Goal: Transaction & Acquisition: Purchase product/service

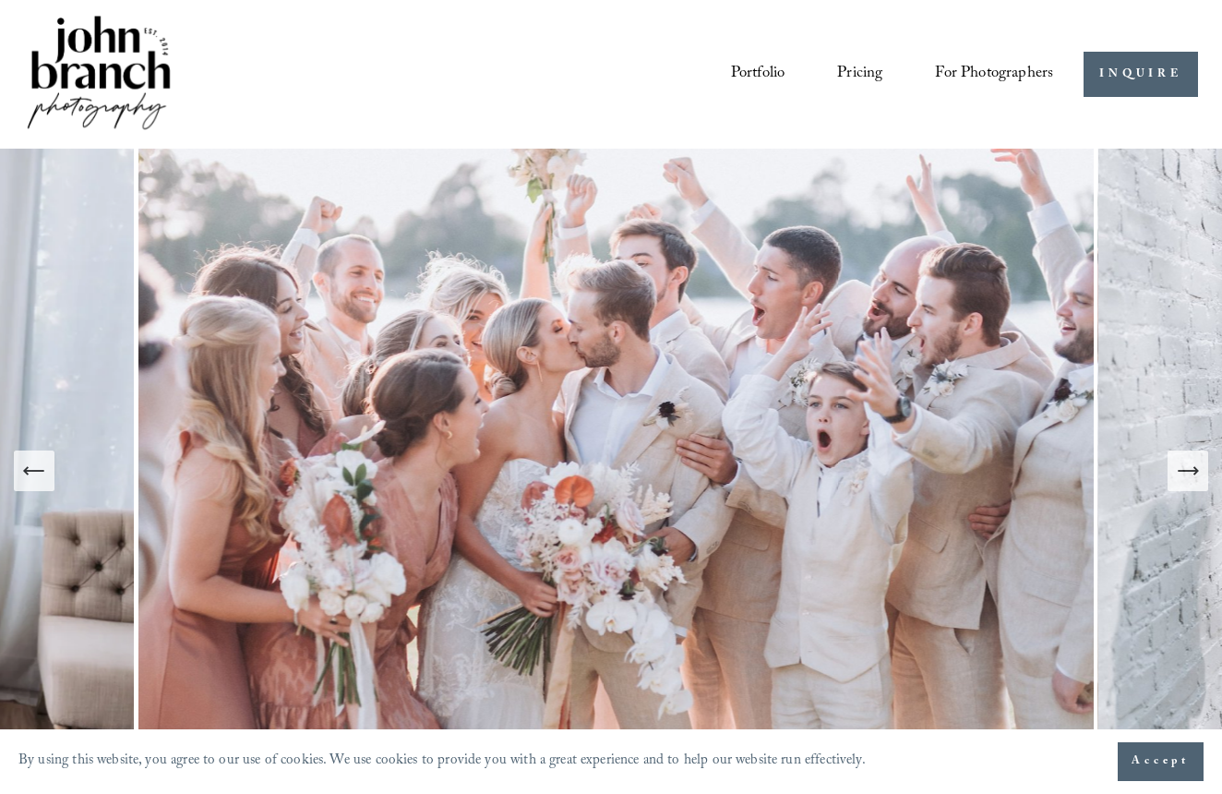
click at [1185, 477] on icon "Next Slide" at bounding box center [1188, 471] width 26 height 26
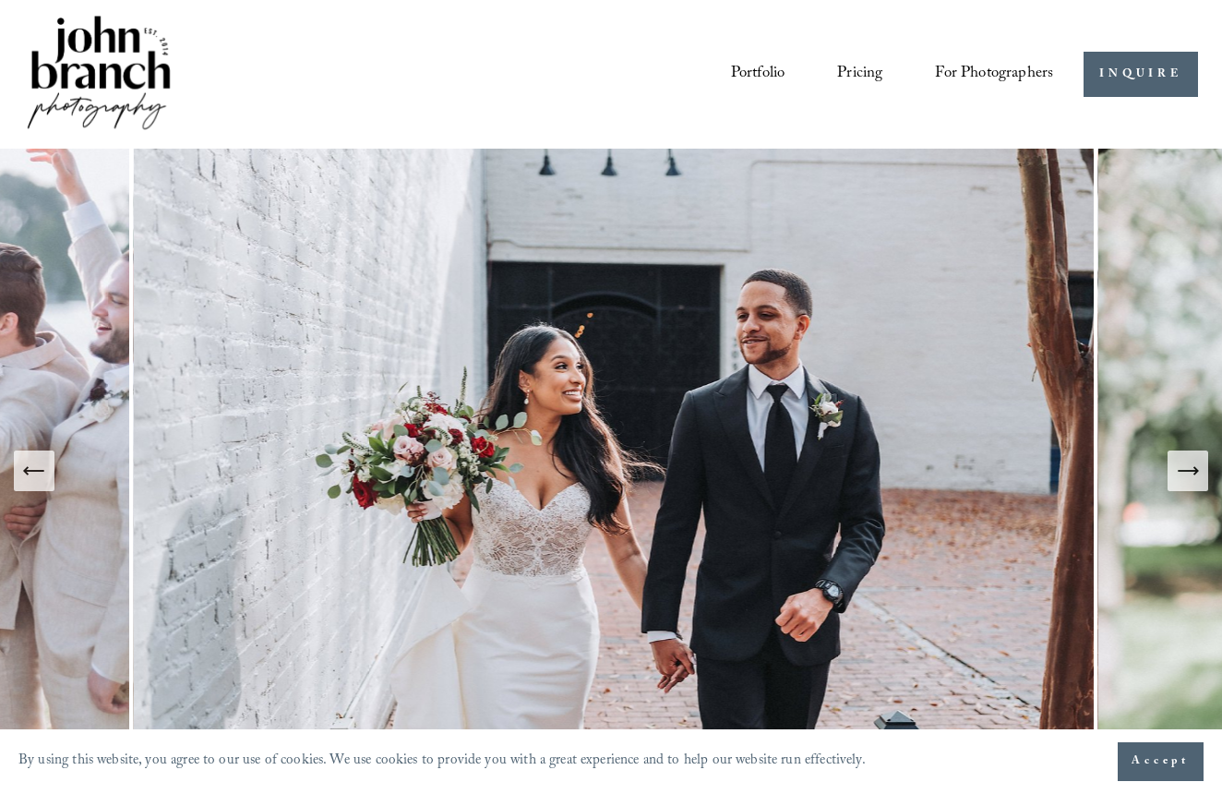
click at [1185, 477] on icon "Next Slide" at bounding box center [1188, 471] width 26 height 26
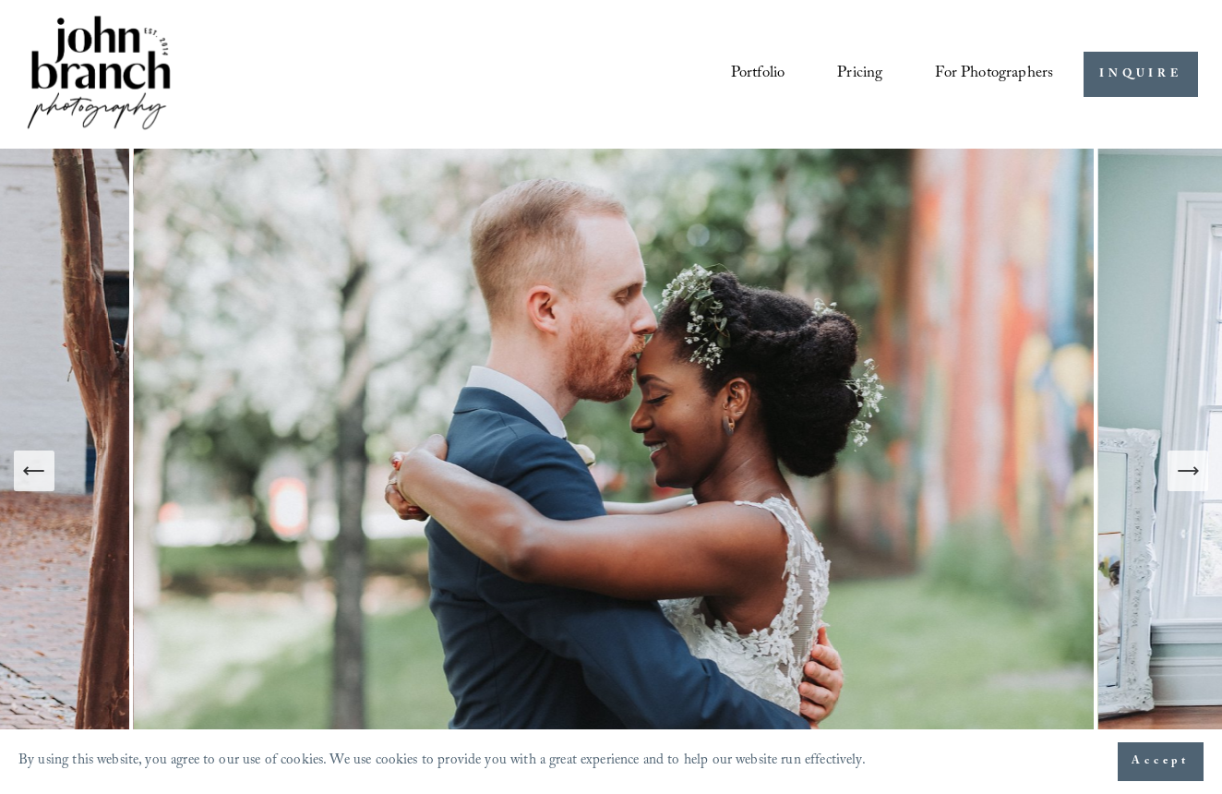
click at [1185, 477] on icon "Next Slide" at bounding box center [1188, 471] width 26 height 26
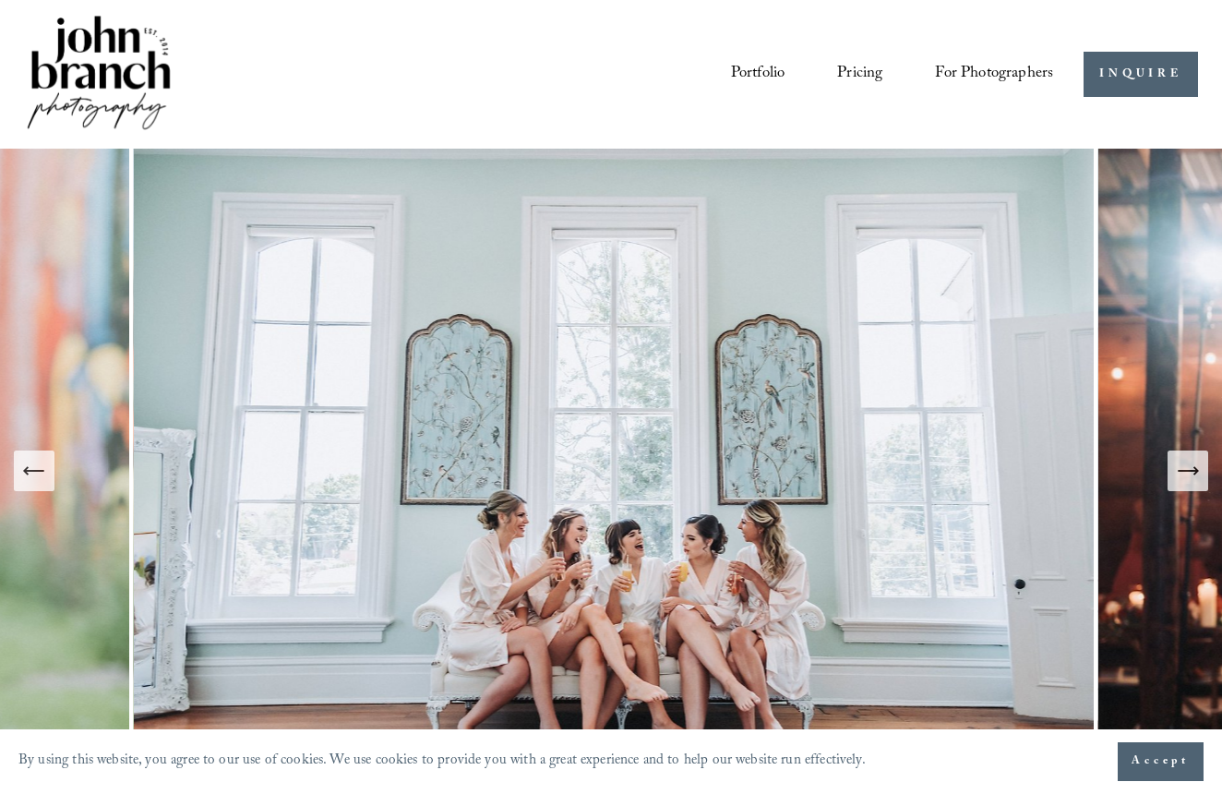
click at [1185, 477] on icon "Next Slide" at bounding box center [1188, 471] width 26 height 26
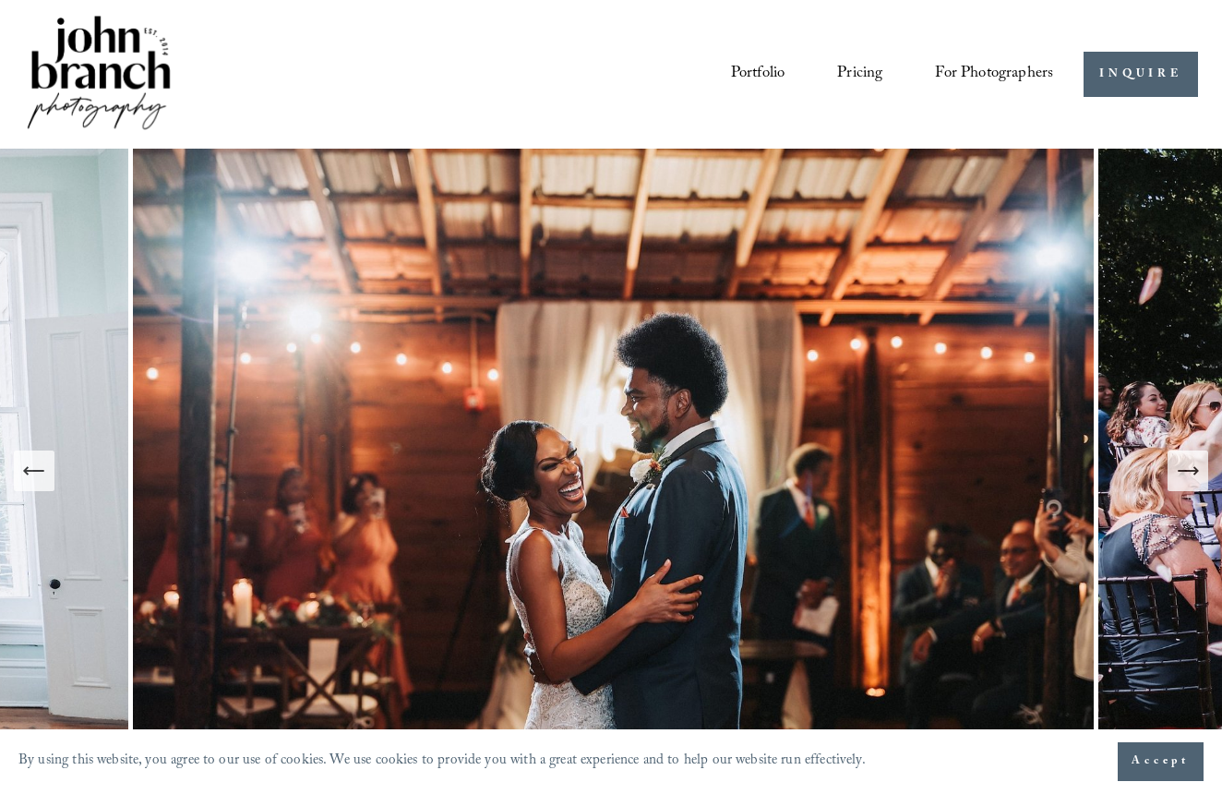
click at [1185, 477] on icon "Next Slide" at bounding box center [1188, 471] width 26 height 26
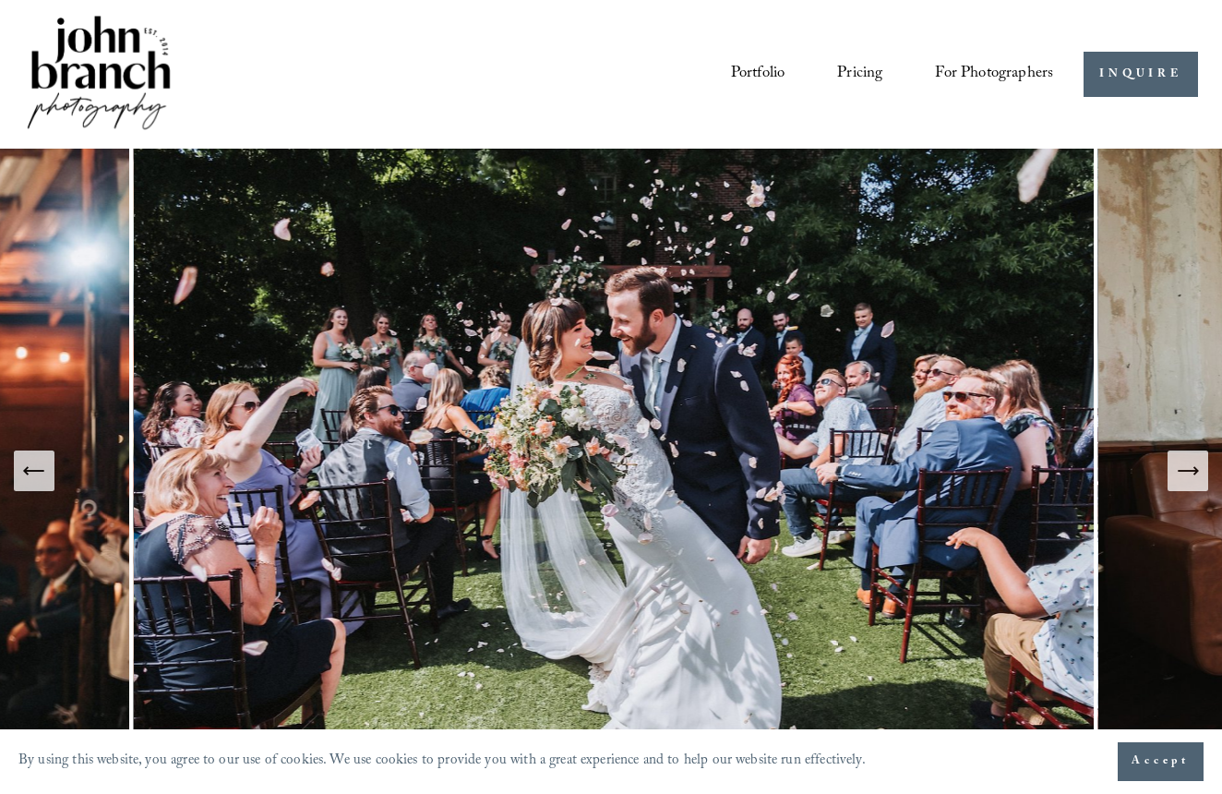
click at [1185, 477] on icon "Next Slide" at bounding box center [1188, 471] width 26 height 26
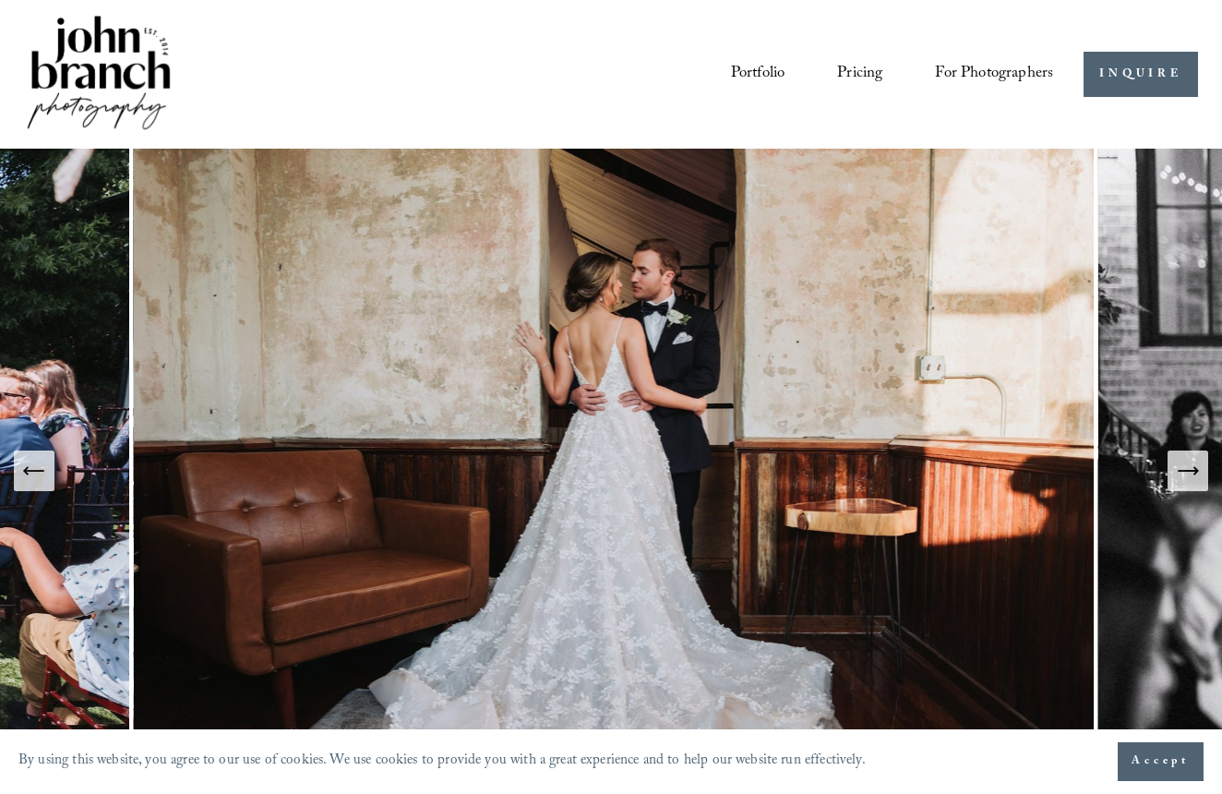
click at [1185, 477] on icon "Next Slide" at bounding box center [1188, 471] width 26 height 26
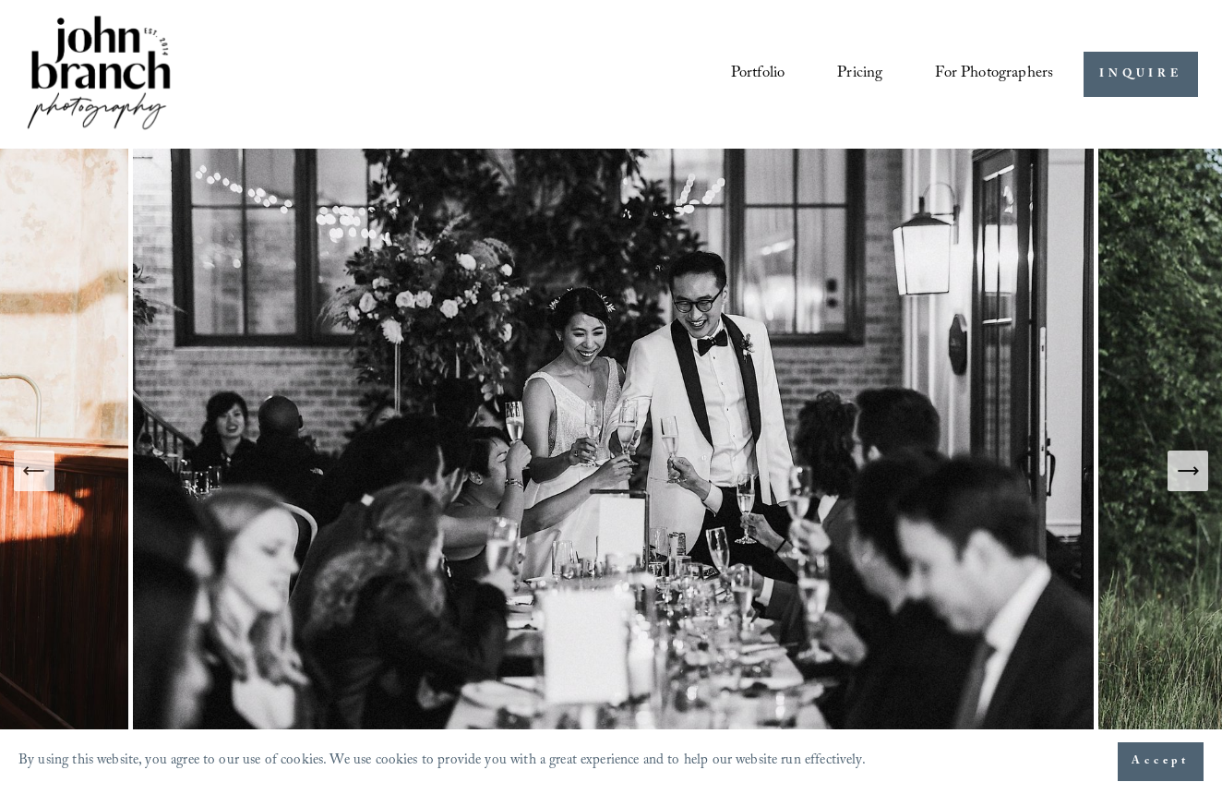
click at [1185, 477] on icon "Next Slide" at bounding box center [1188, 471] width 26 height 26
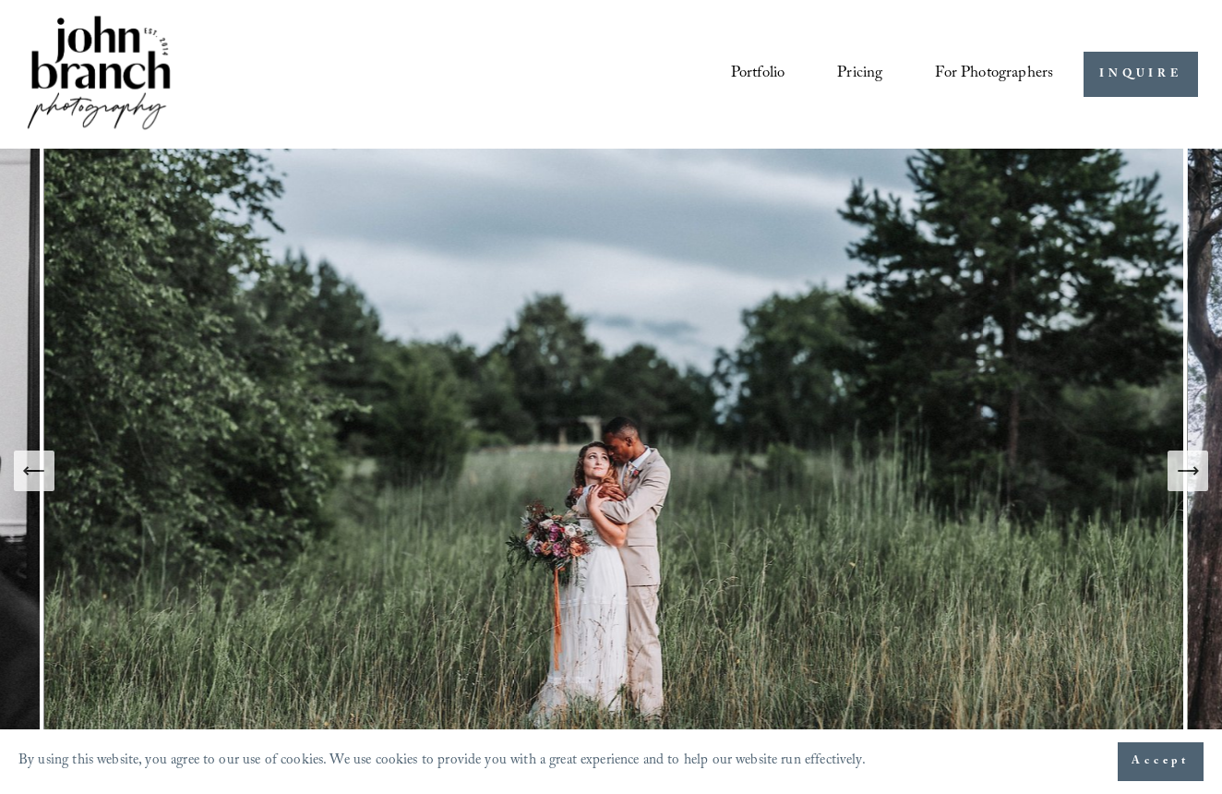
click at [1185, 477] on icon "Next Slide" at bounding box center [1188, 471] width 26 height 26
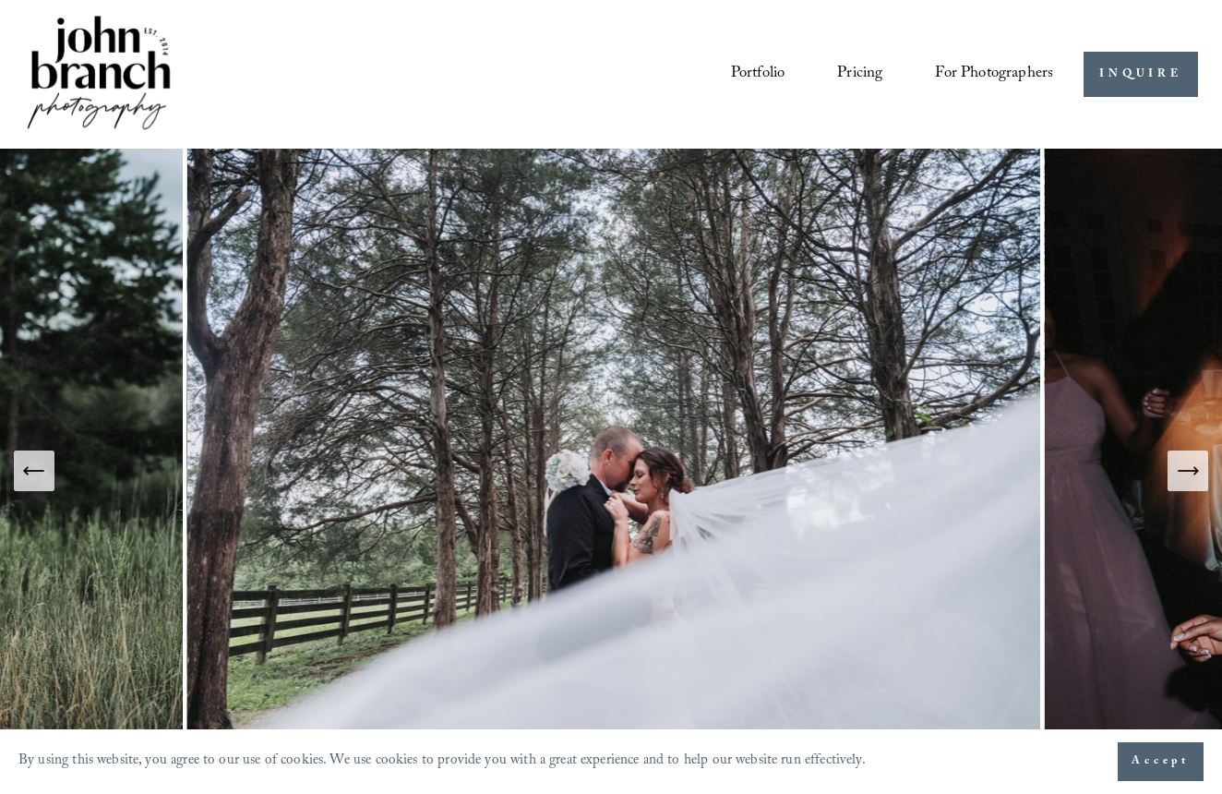
click at [1185, 477] on icon "Next Slide" at bounding box center [1188, 471] width 26 height 26
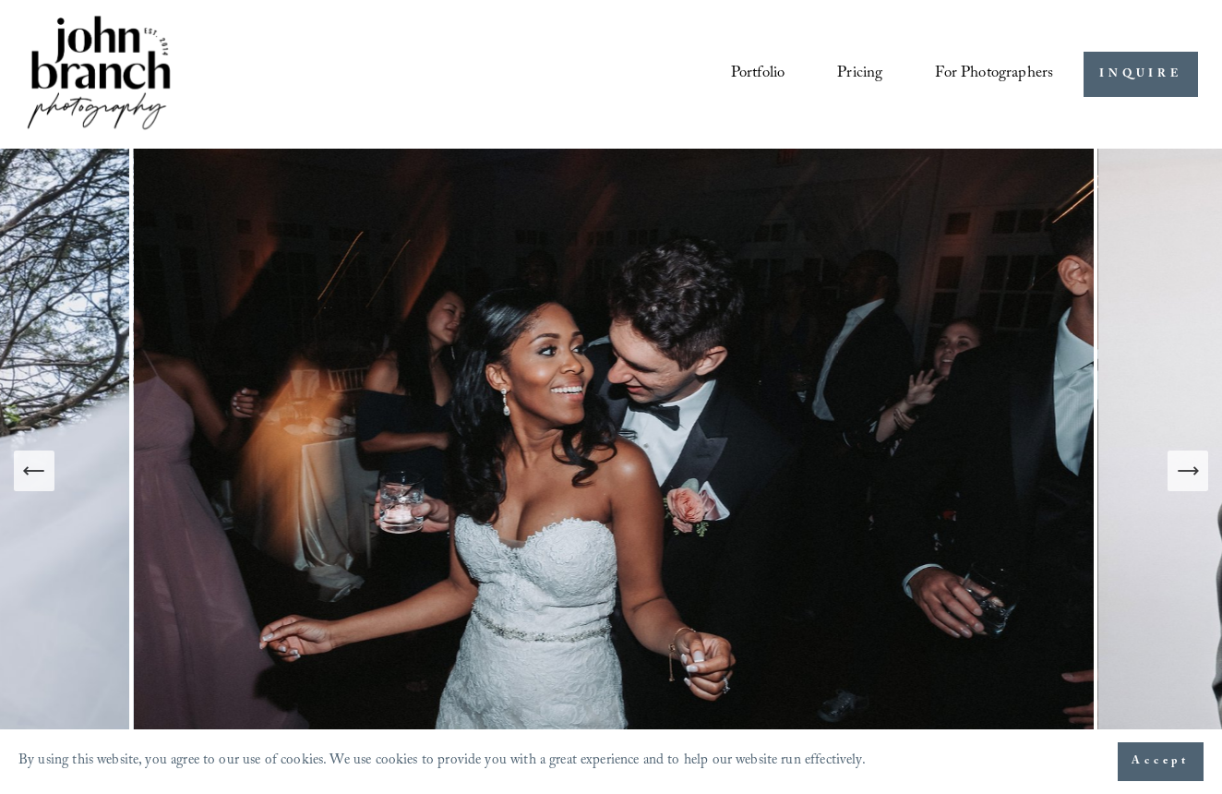
click at [1185, 477] on icon "Next Slide" at bounding box center [1188, 471] width 26 height 26
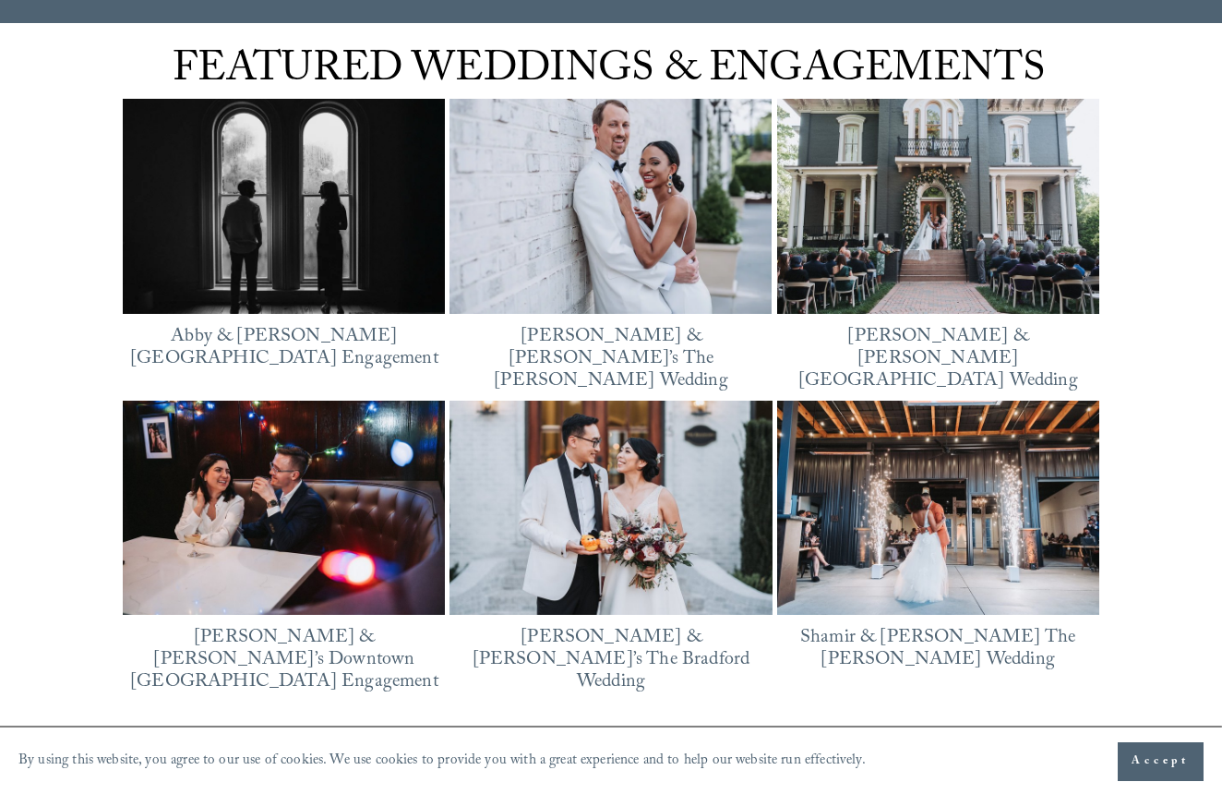
scroll to position [2369, 0]
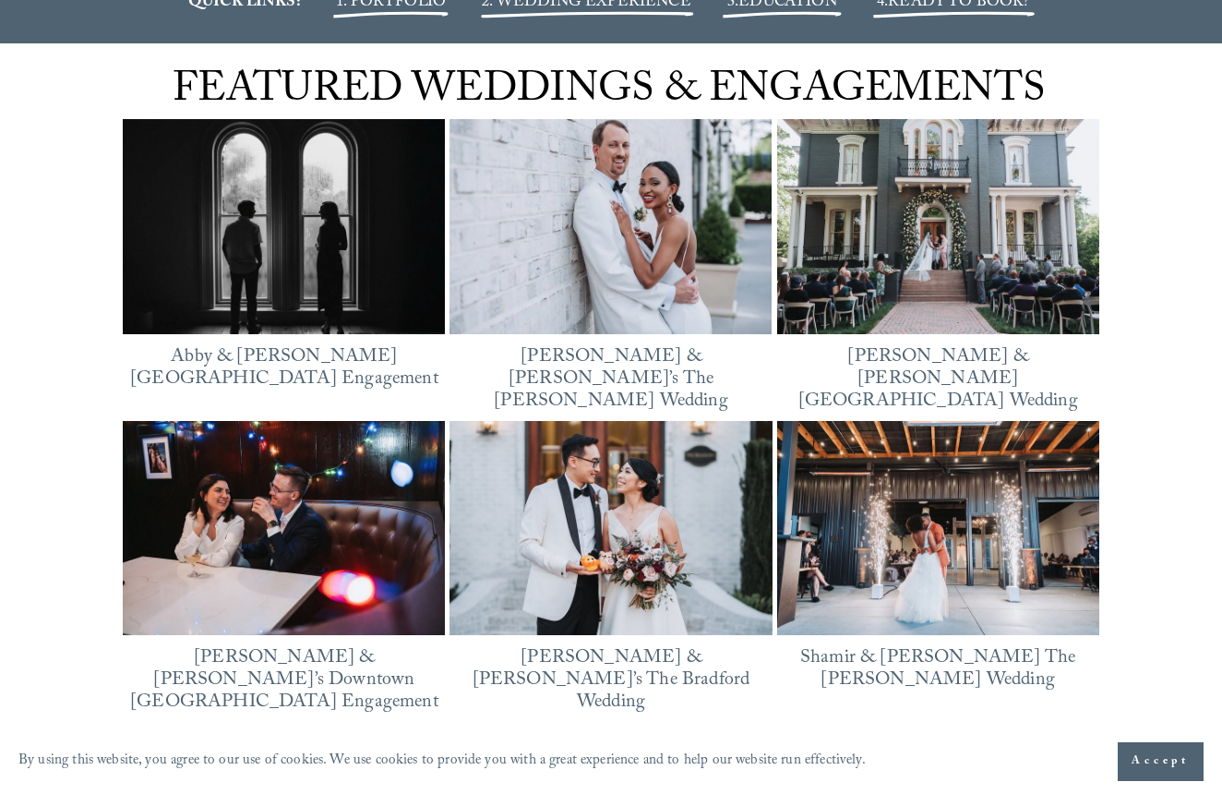
click at [827, 258] on img at bounding box center [937, 226] width 322 height 215
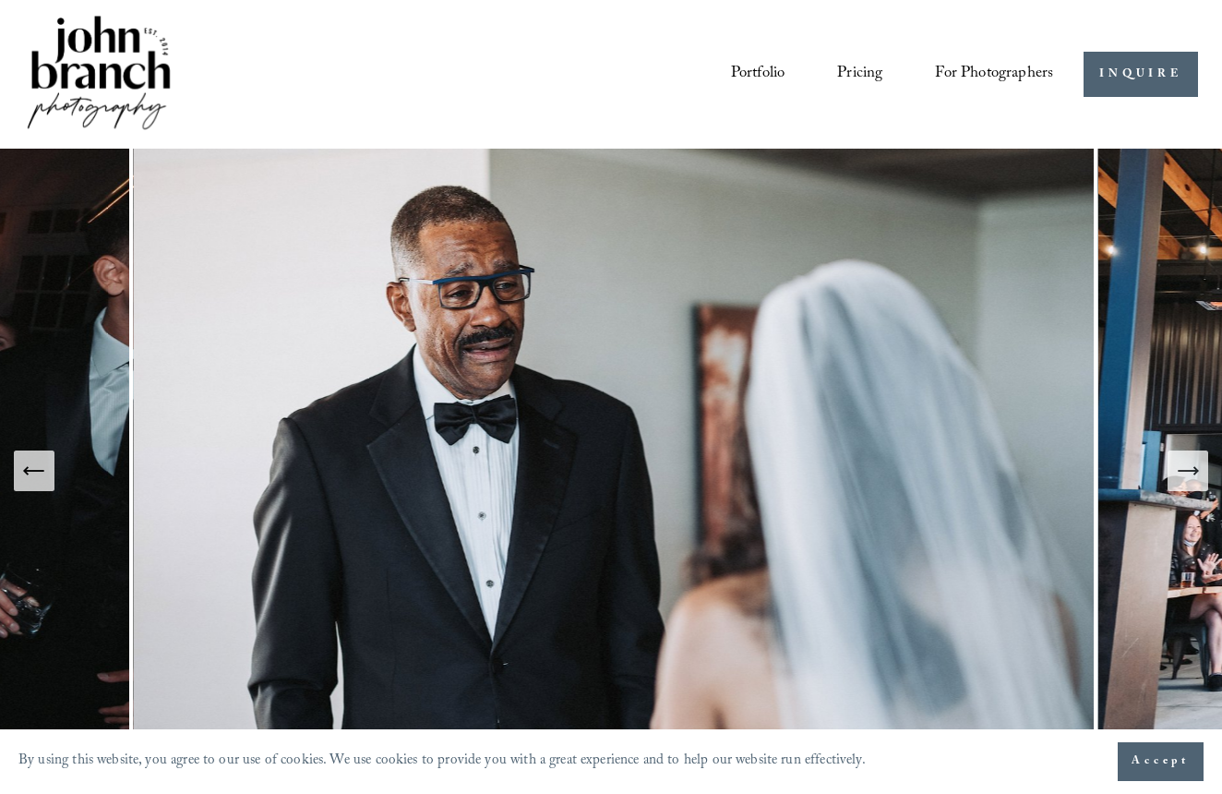
scroll to position [0, 0]
click at [0, 0] on span "Presets" at bounding box center [0, 0] width 0 height 0
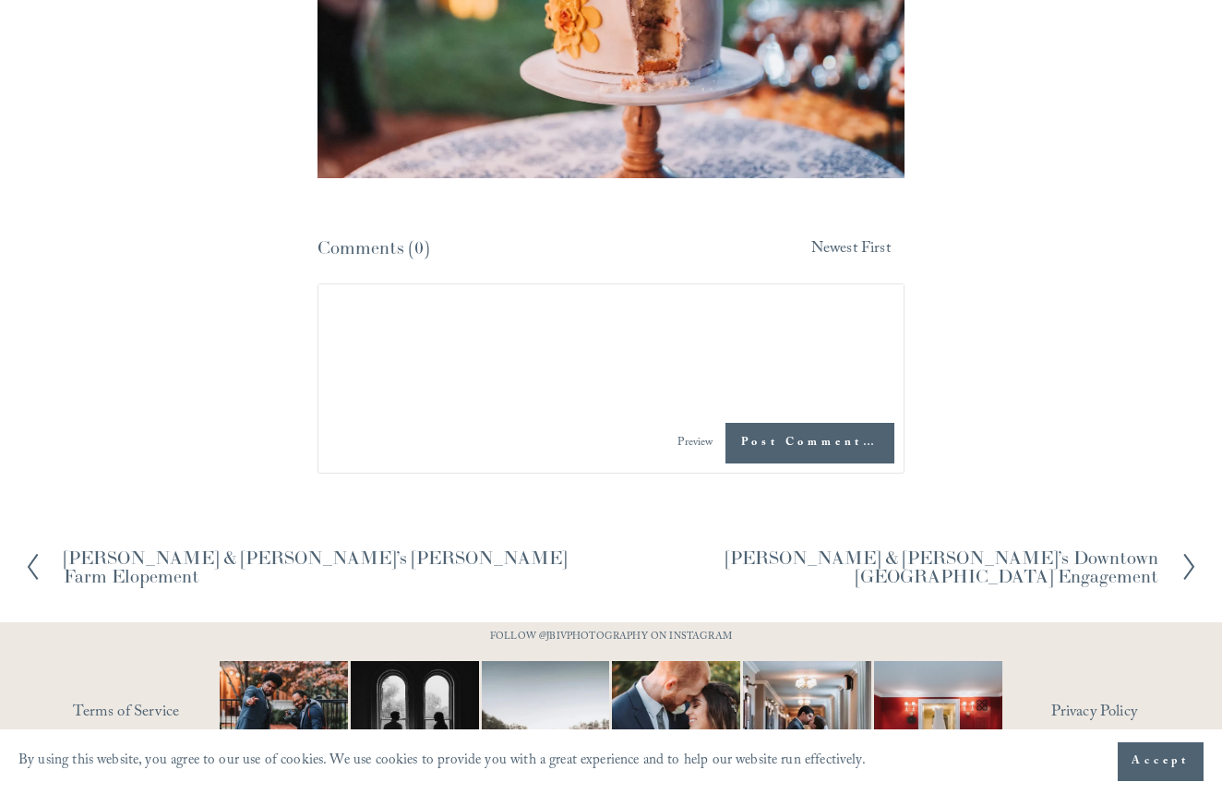
scroll to position [25727, 0]
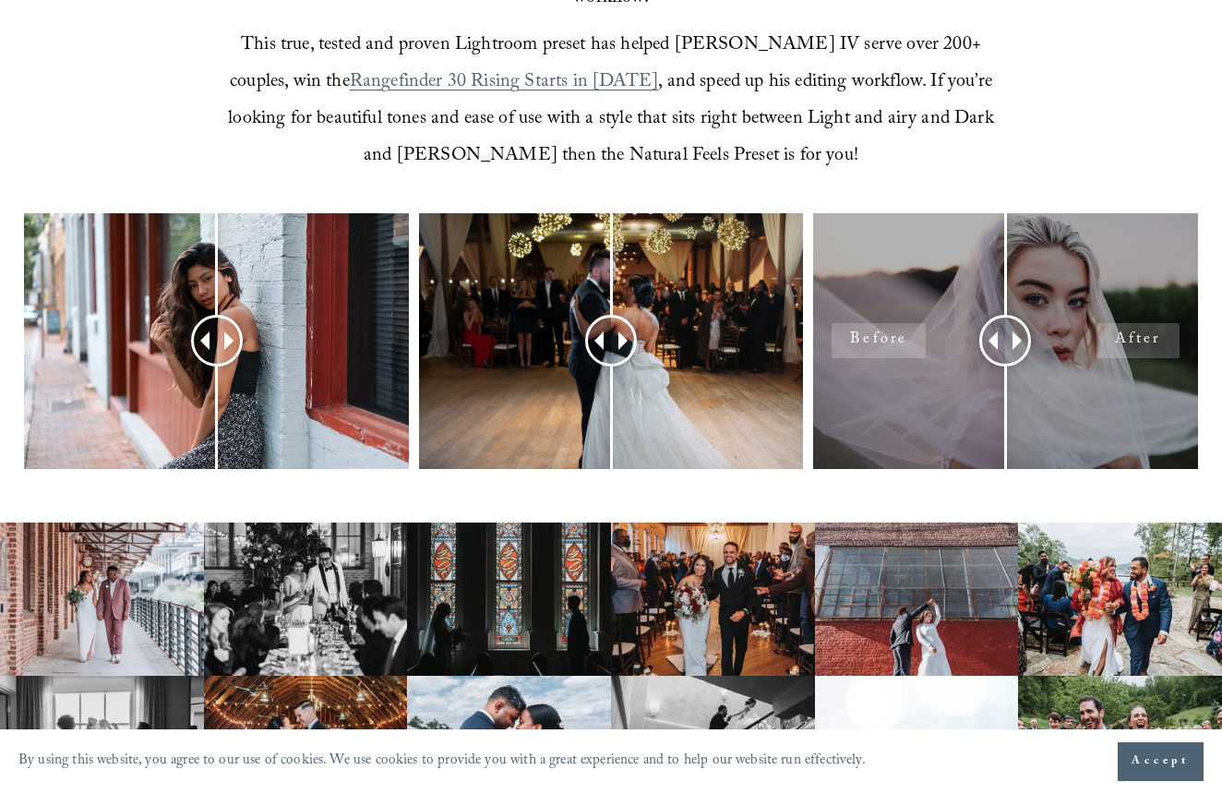
scroll to position [703, 0]
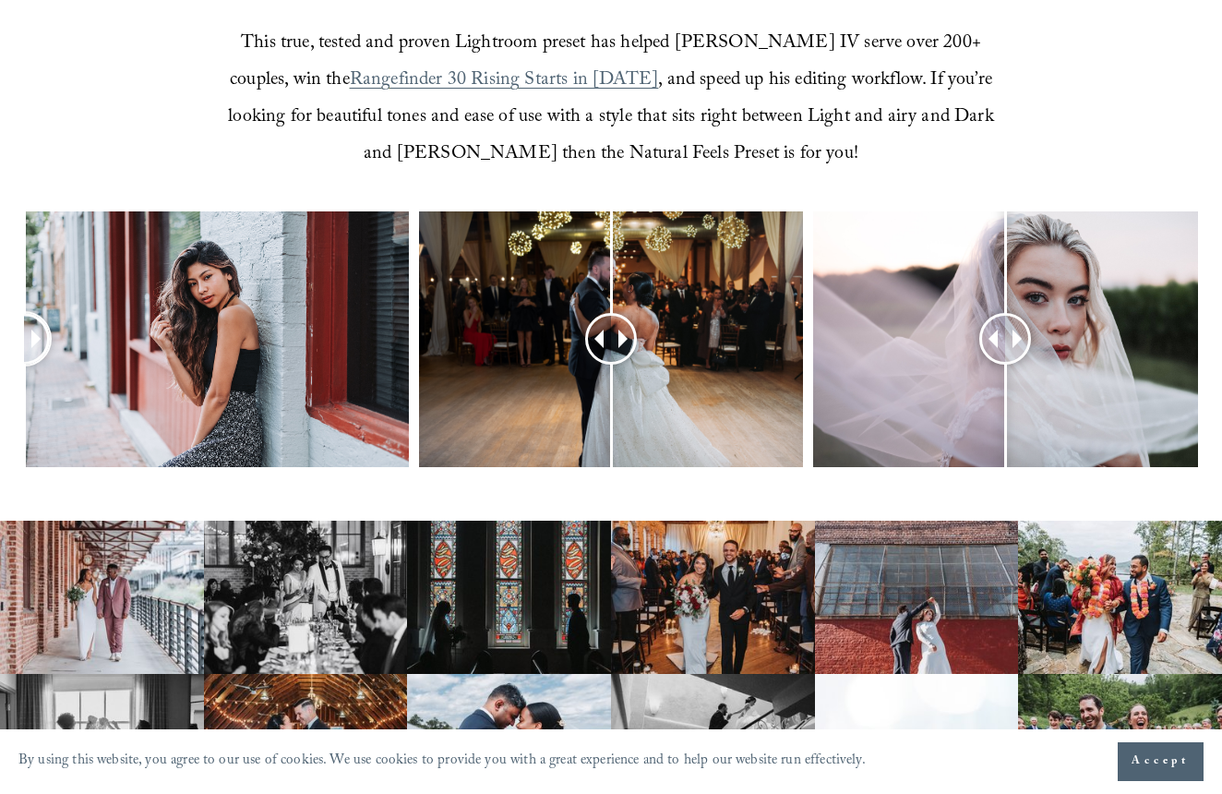
drag, startPoint x: 234, startPoint y: 306, endPoint x: -10, endPoint y: 318, distance: 245.0
click at [0, 318] on html "By using this website, you agree to our use of cookies. We use cookies to provi…" at bounding box center [611, 637] width 1222 height 2680
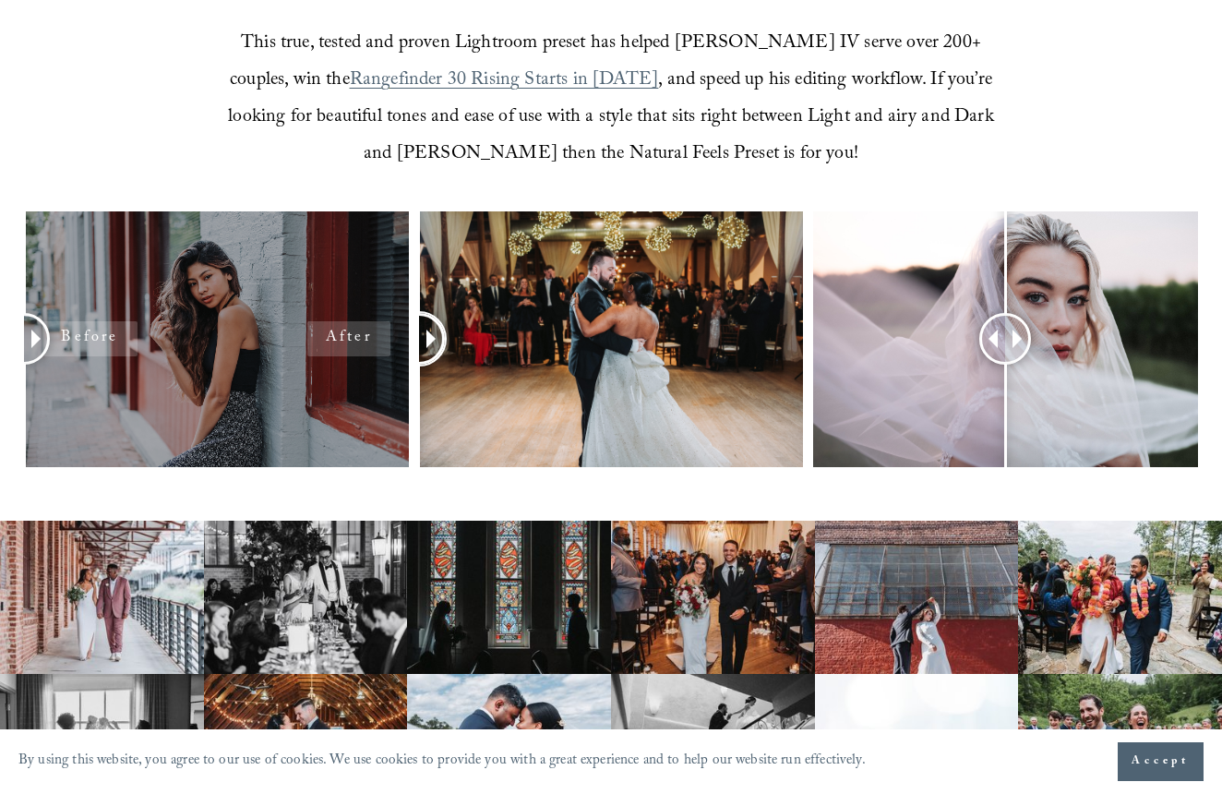
drag, startPoint x: 610, startPoint y: 289, endPoint x: 314, endPoint y: 270, distance: 296.9
click at [314, 271] on div at bounding box center [611, 365] width 1222 height 308
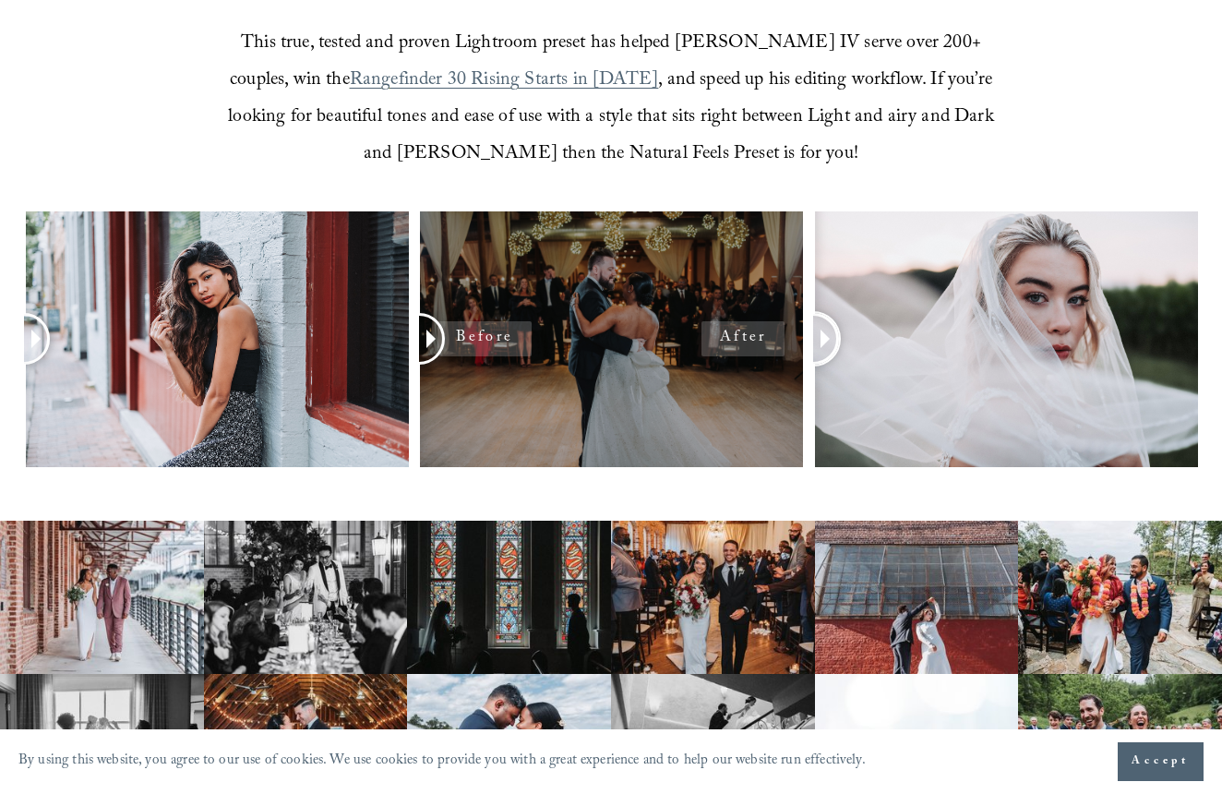
drag, startPoint x: 1022, startPoint y: 294, endPoint x: 795, endPoint y: 320, distance: 228.5
click at [795, 320] on div at bounding box center [611, 365] width 1222 height 308
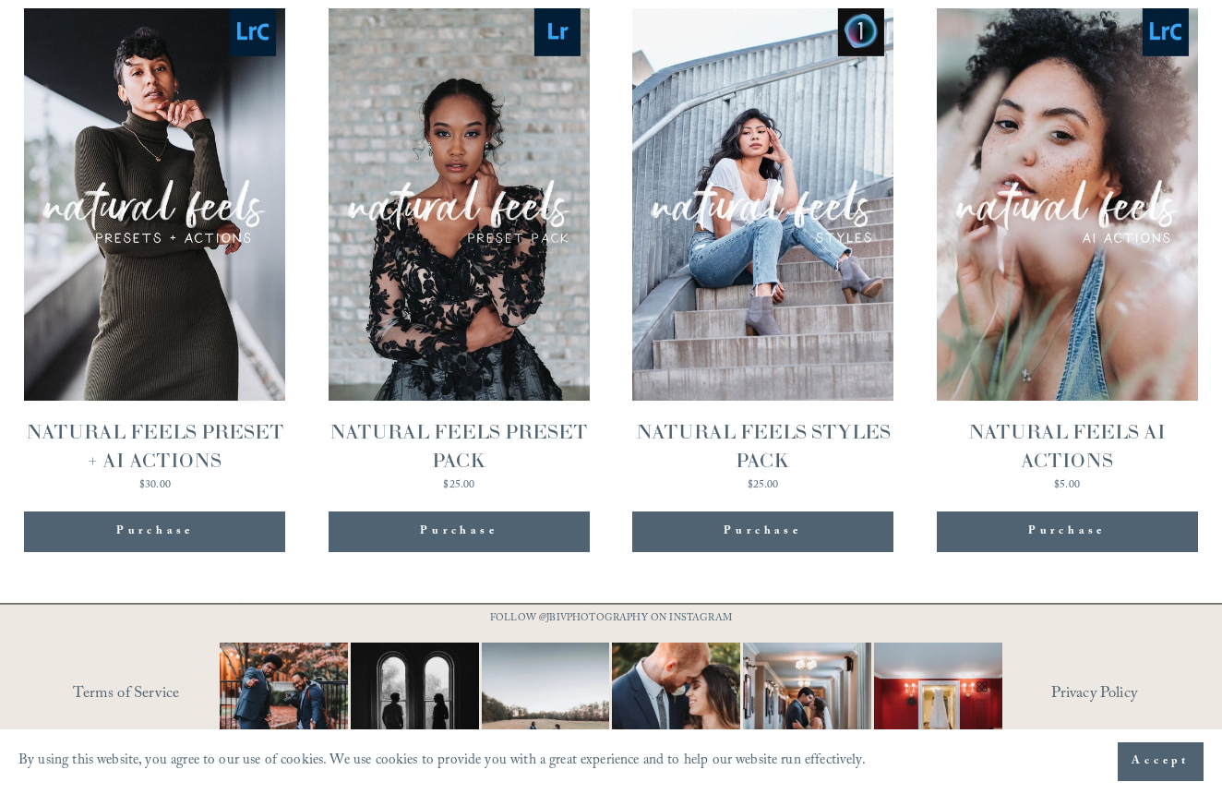
scroll to position [1699, 0]
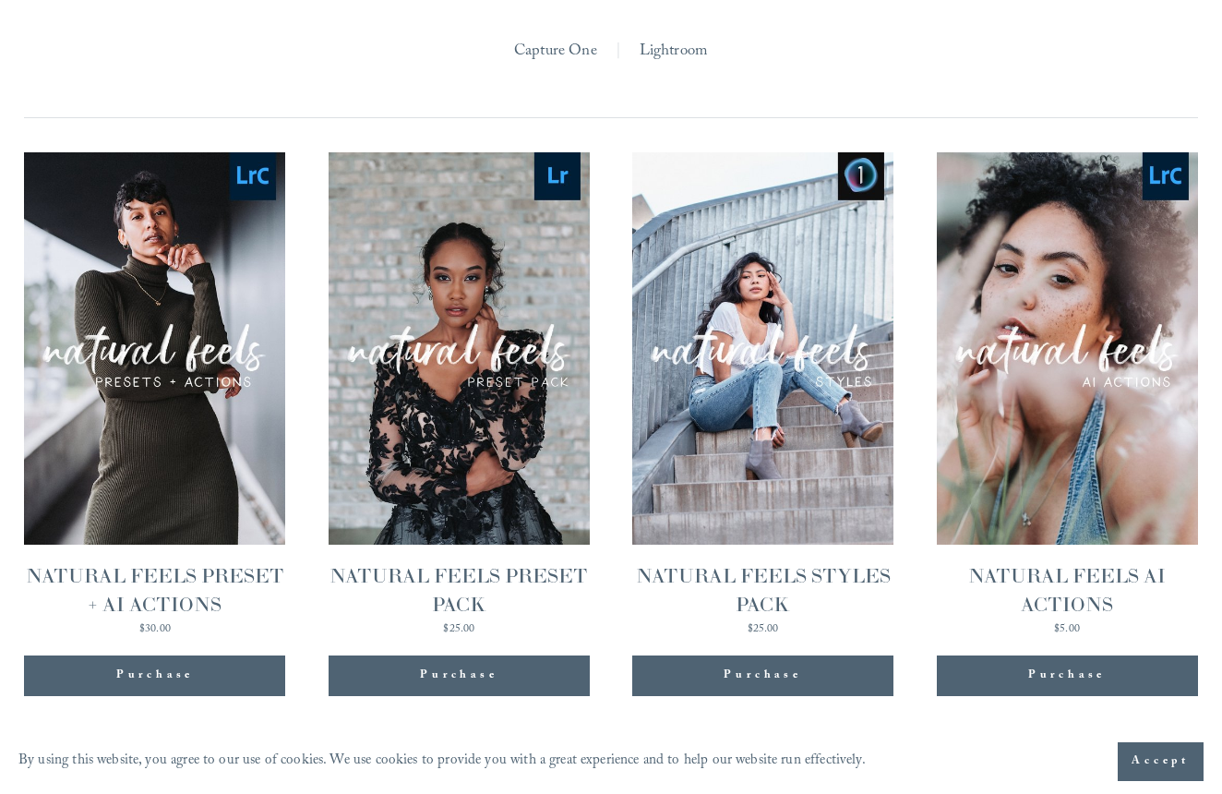
click at [771, 495] on link "Quick View NATURAL FEELS STYLES PACK $25.00" at bounding box center [762, 393] width 261 height 483
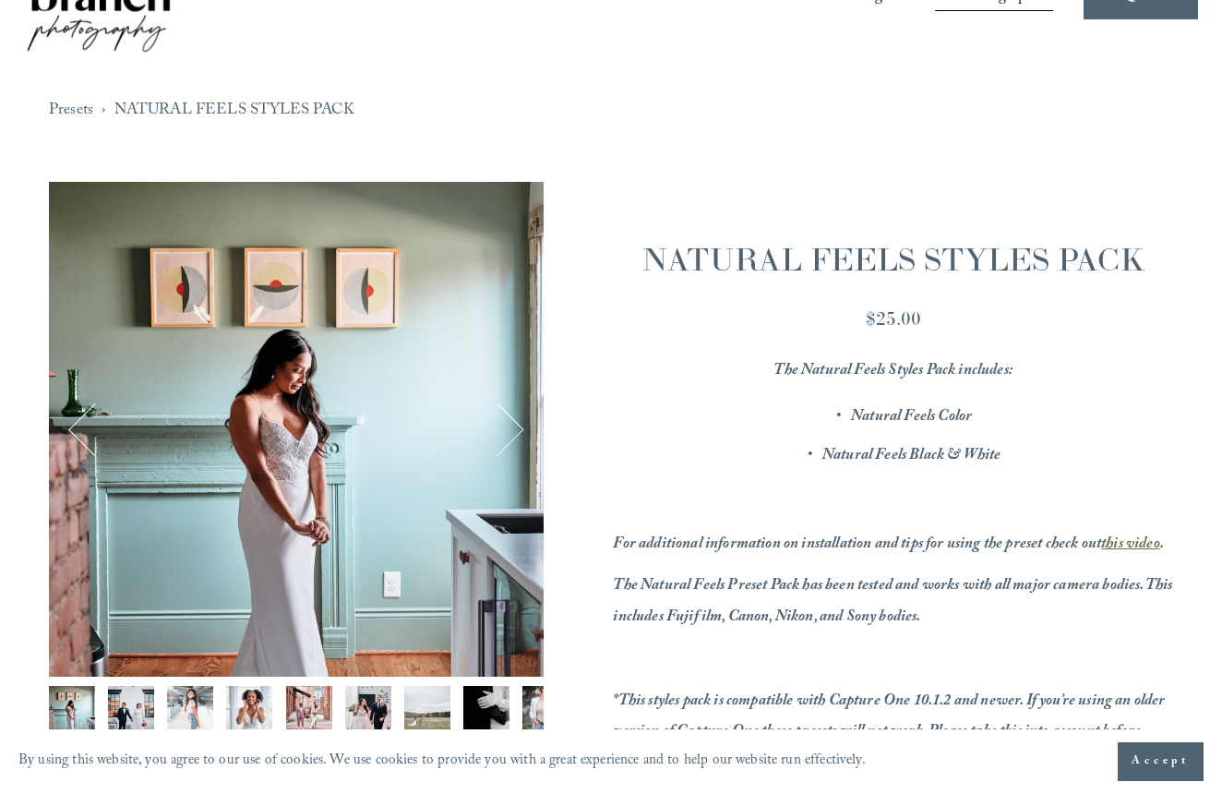
scroll to position [137, 0]
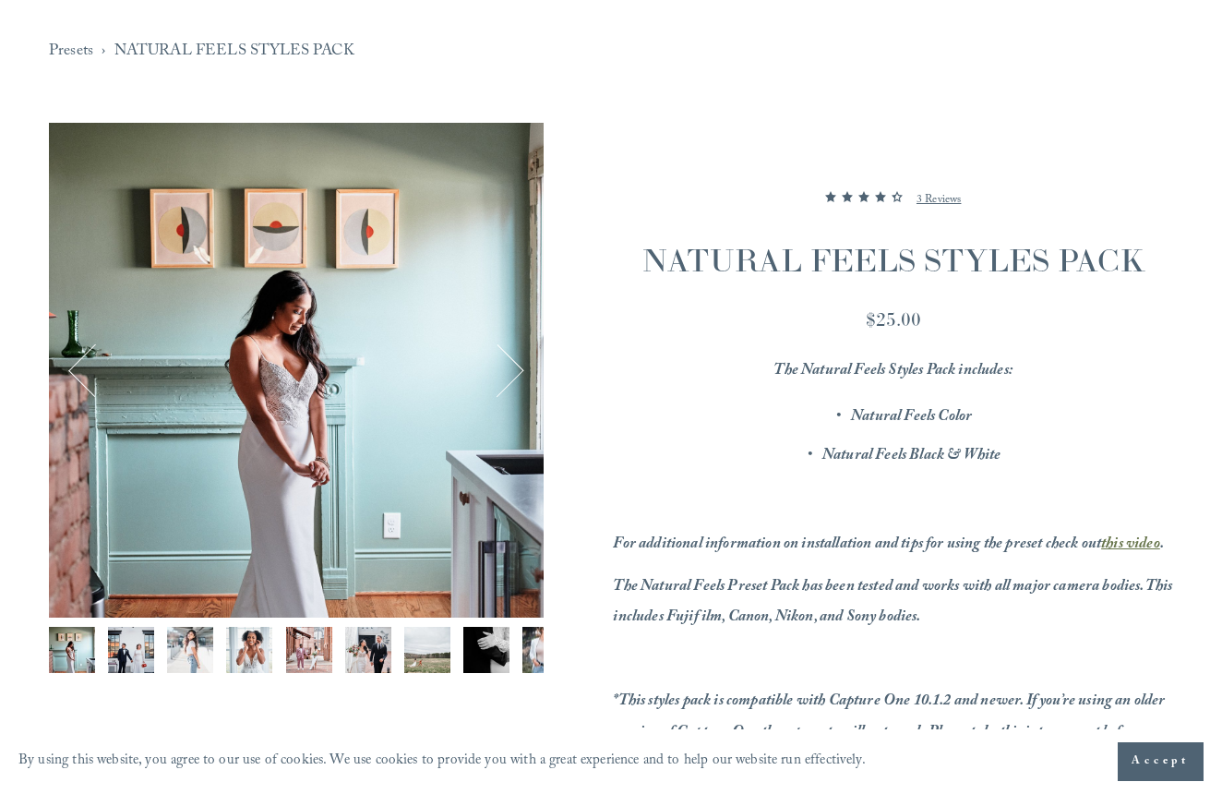
click at [503, 365] on button "Next" at bounding box center [497, 370] width 55 height 55
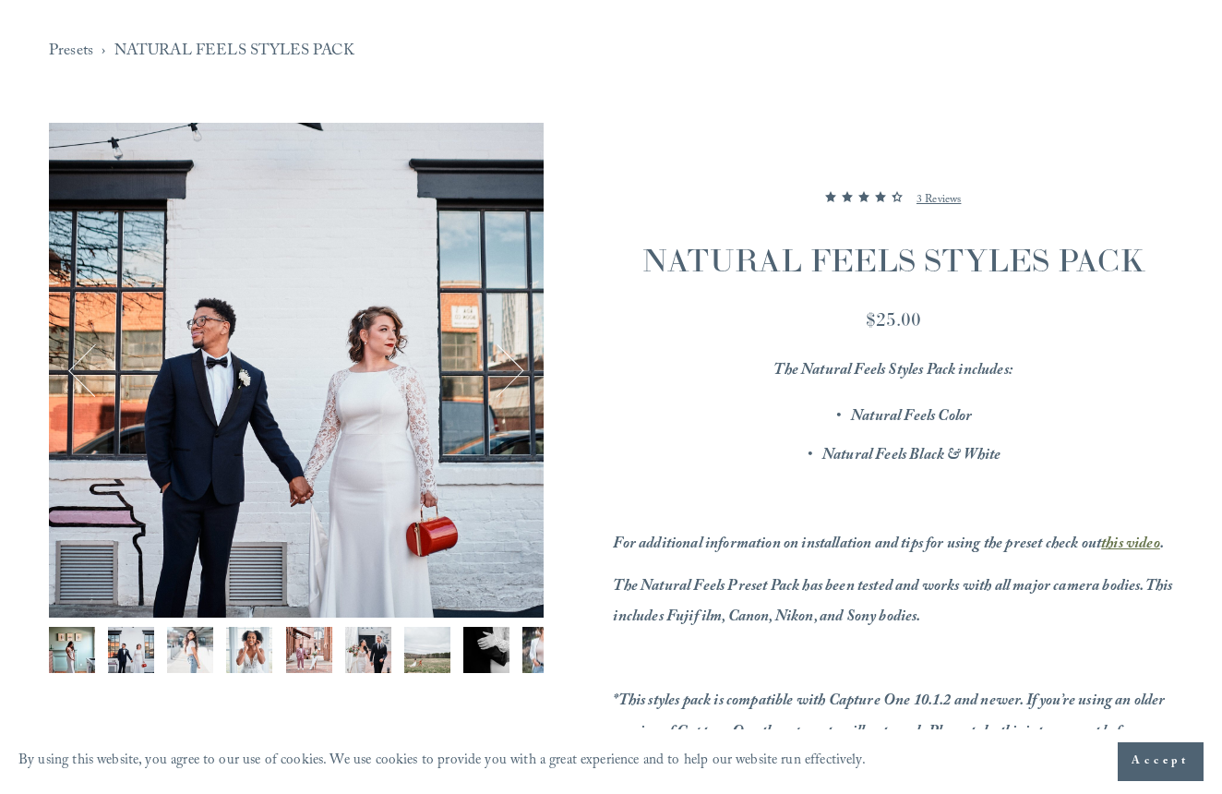
click at [506, 365] on button "Next" at bounding box center [497, 370] width 55 height 55
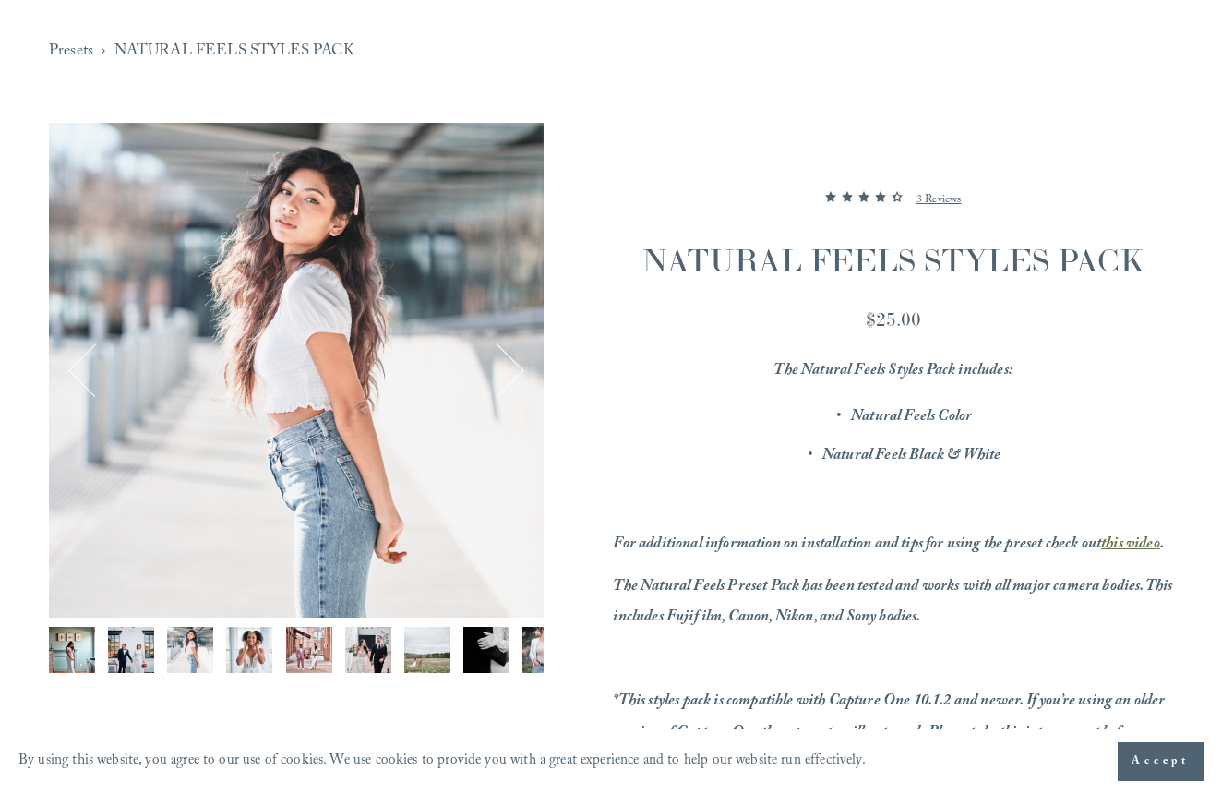
click at [506, 365] on button "Next" at bounding box center [497, 370] width 55 height 55
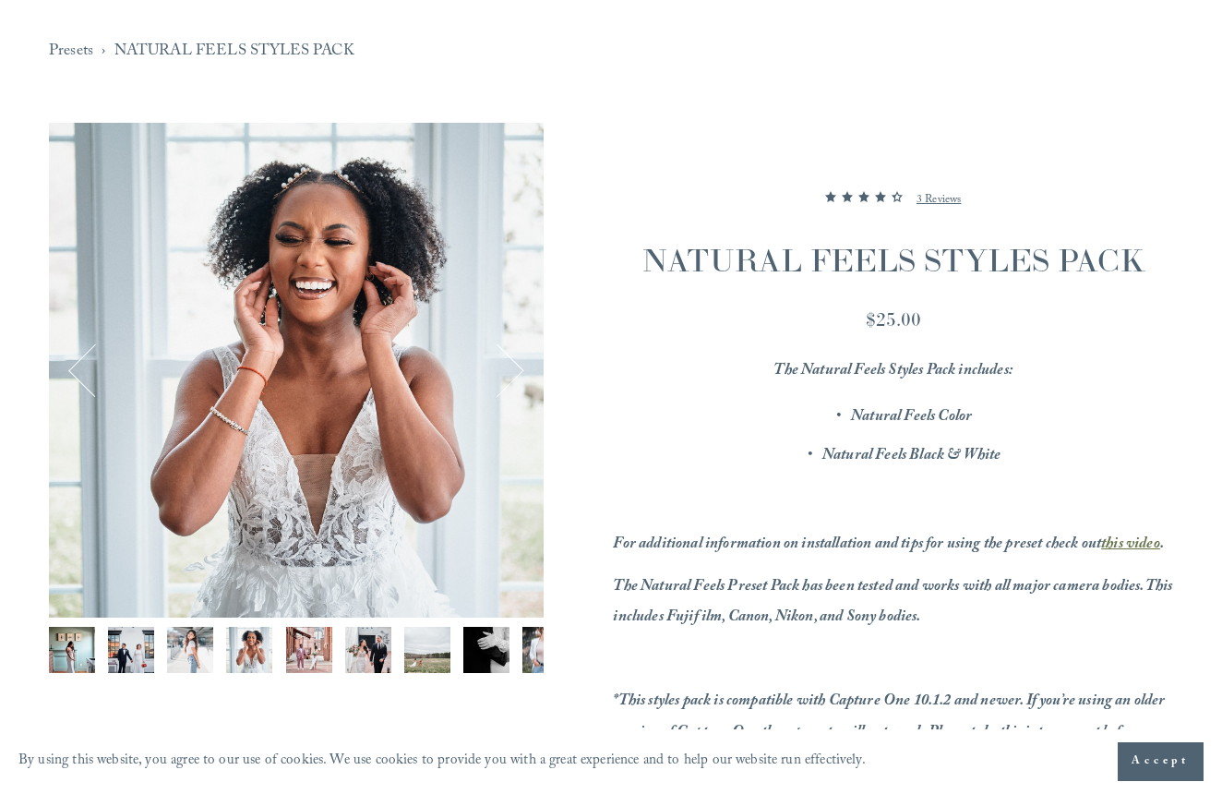
click at [506, 365] on button "Next" at bounding box center [497, 370] width 55 height 55
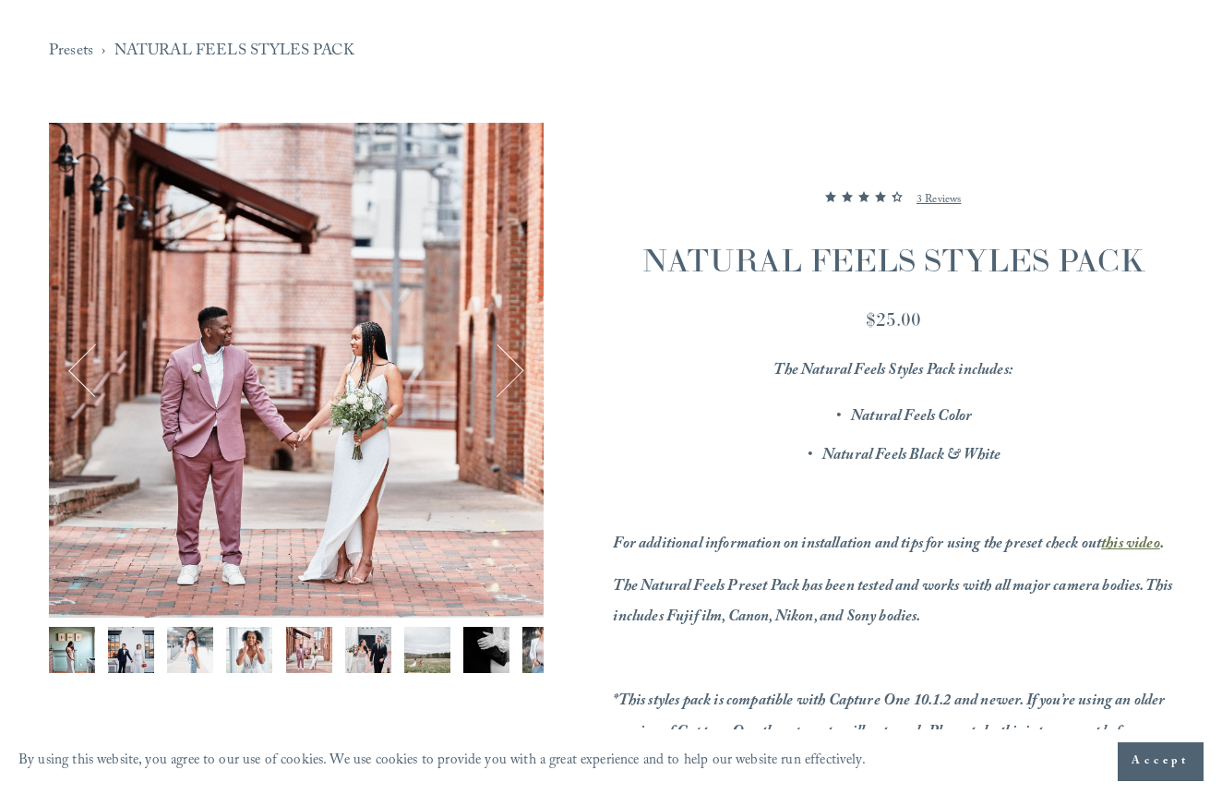
click at [506, 365] on button "Next" at bounding box center [497, 370] width 55 height 55
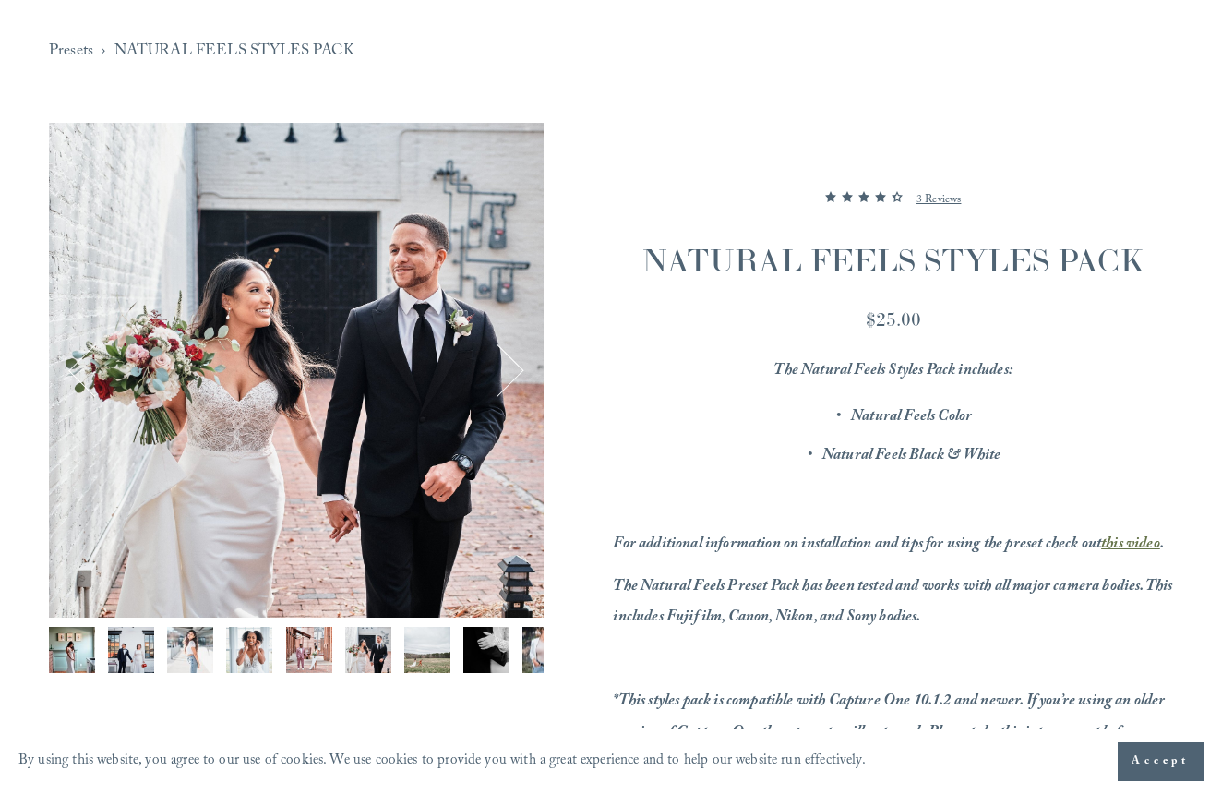
click at [506, 365] on button "Next" at bounding box center [497, 370] width 55 height 55
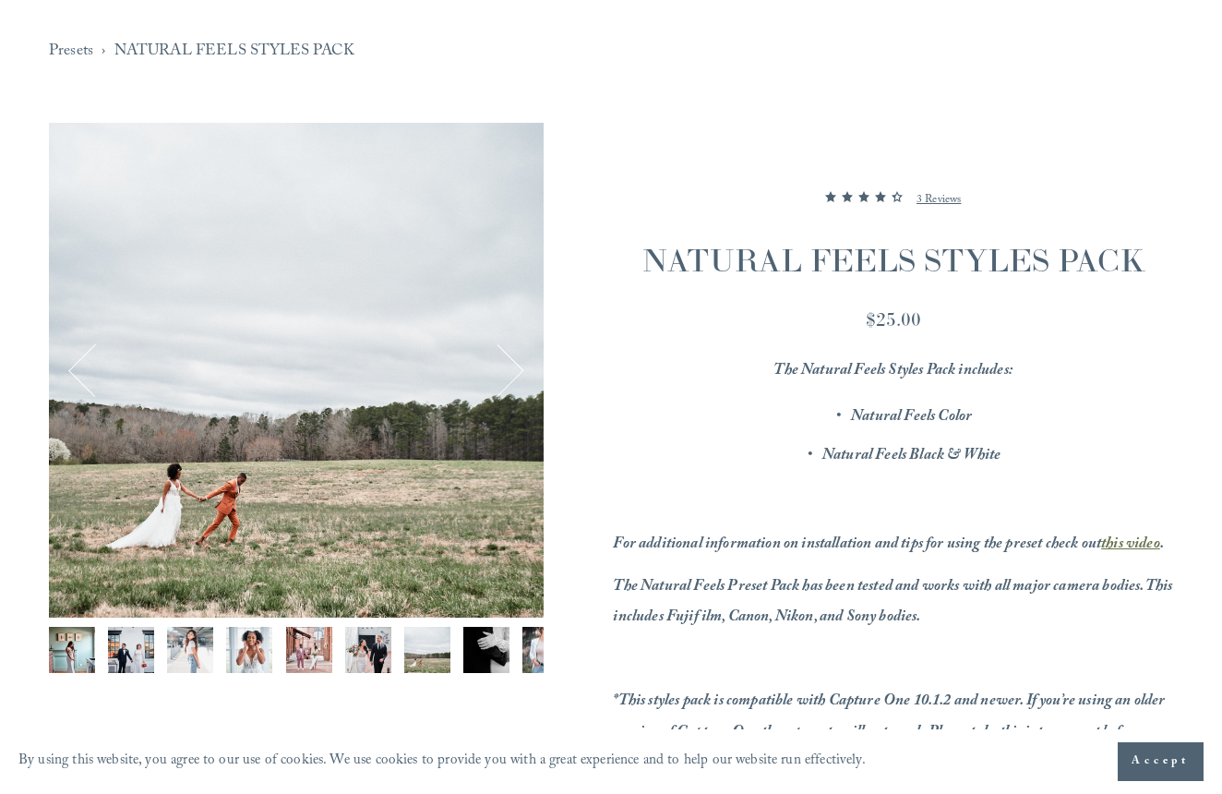
click at [506, 365] on button "Next" at bounding box center [497, 370] width 55 height 55
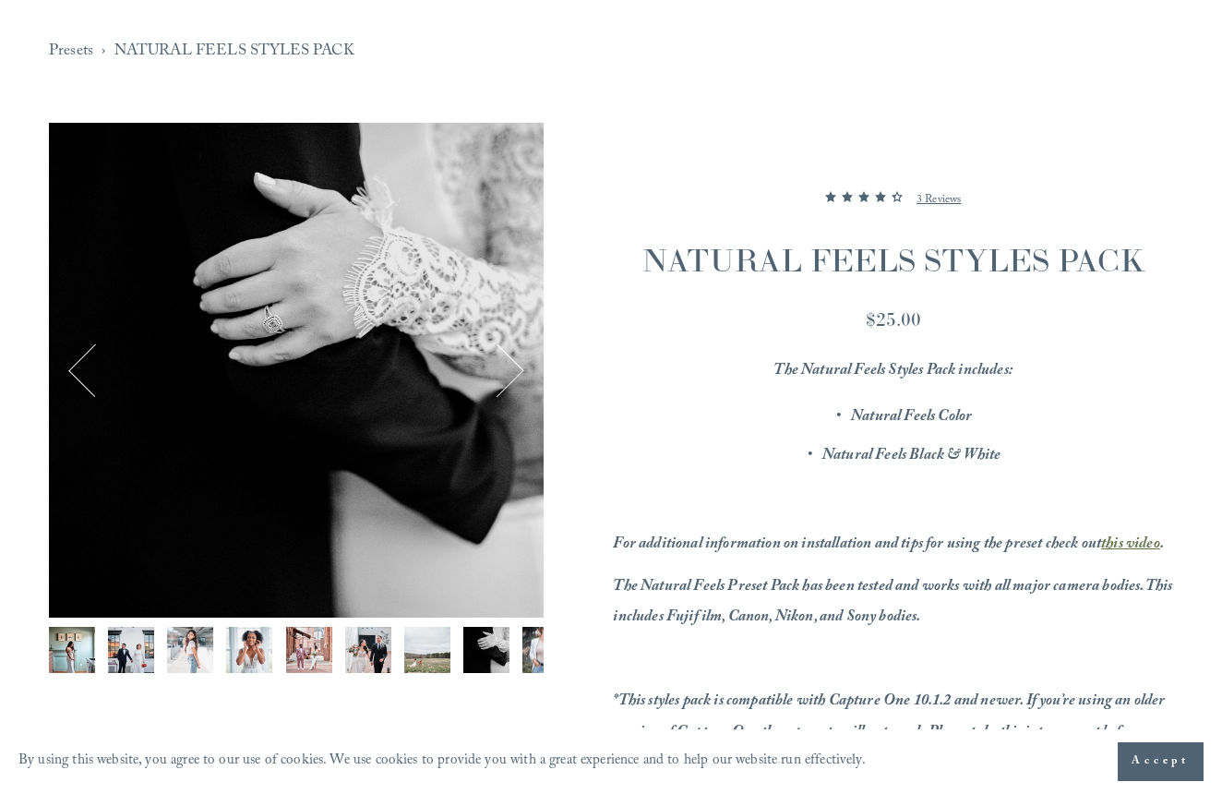
click at [506, 365] on button "Next" at bounding box center [497, 370] width 55 height 55
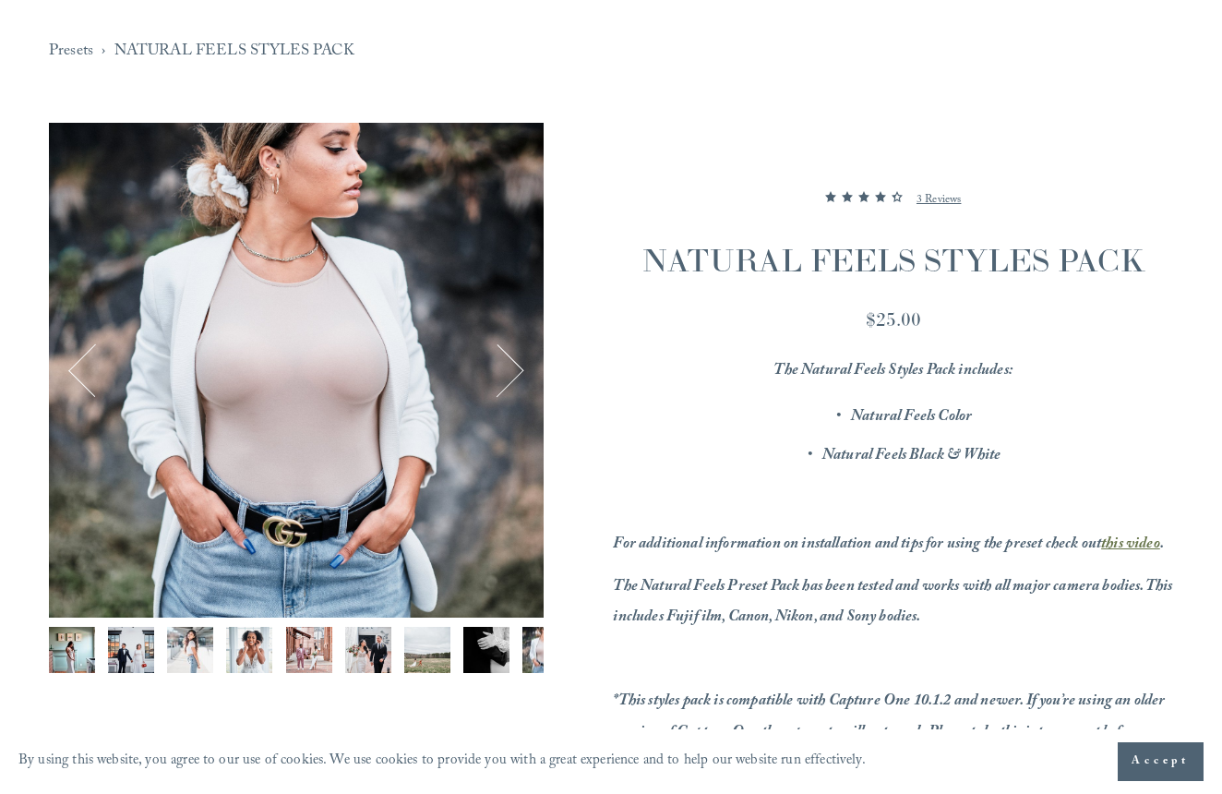
click at [506, 365] on button "Next" at bounding box center [497, 370] width 55 height 55
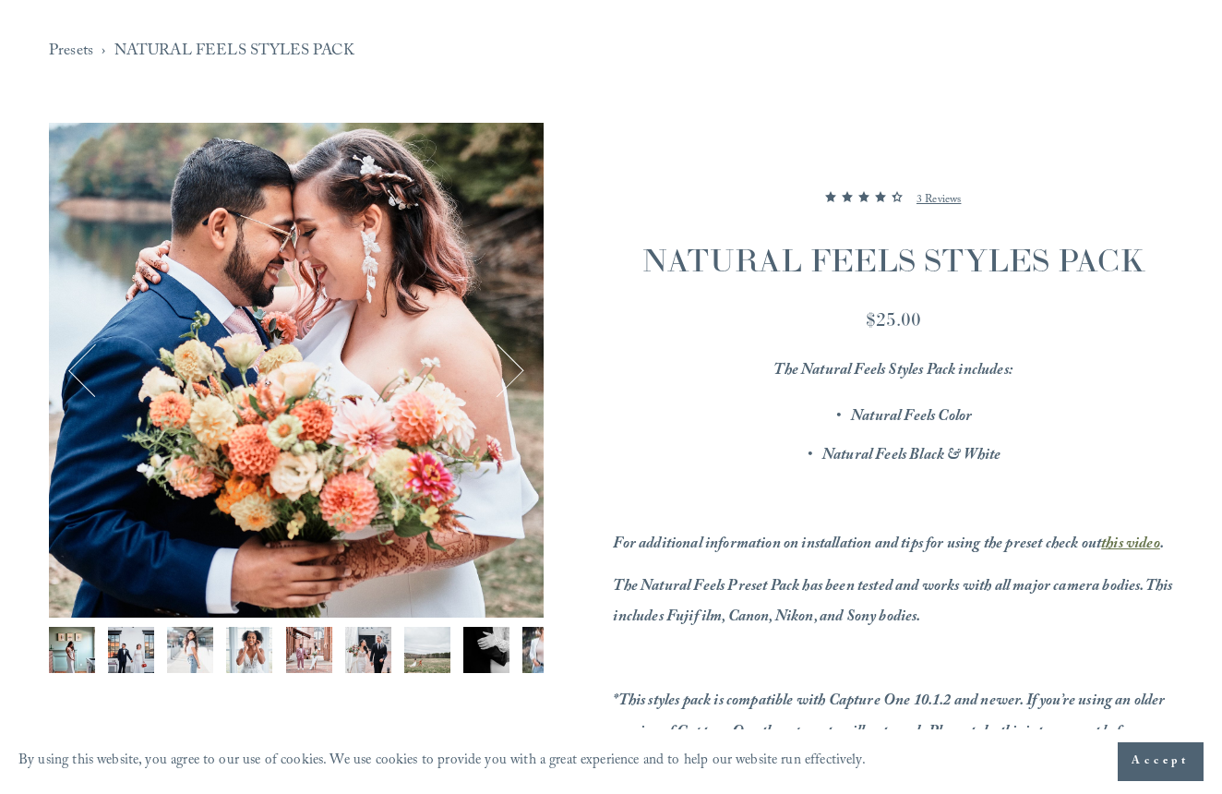
click at [506, 365] on button "Next" at bounding box center [497, 370] width 55 height 55
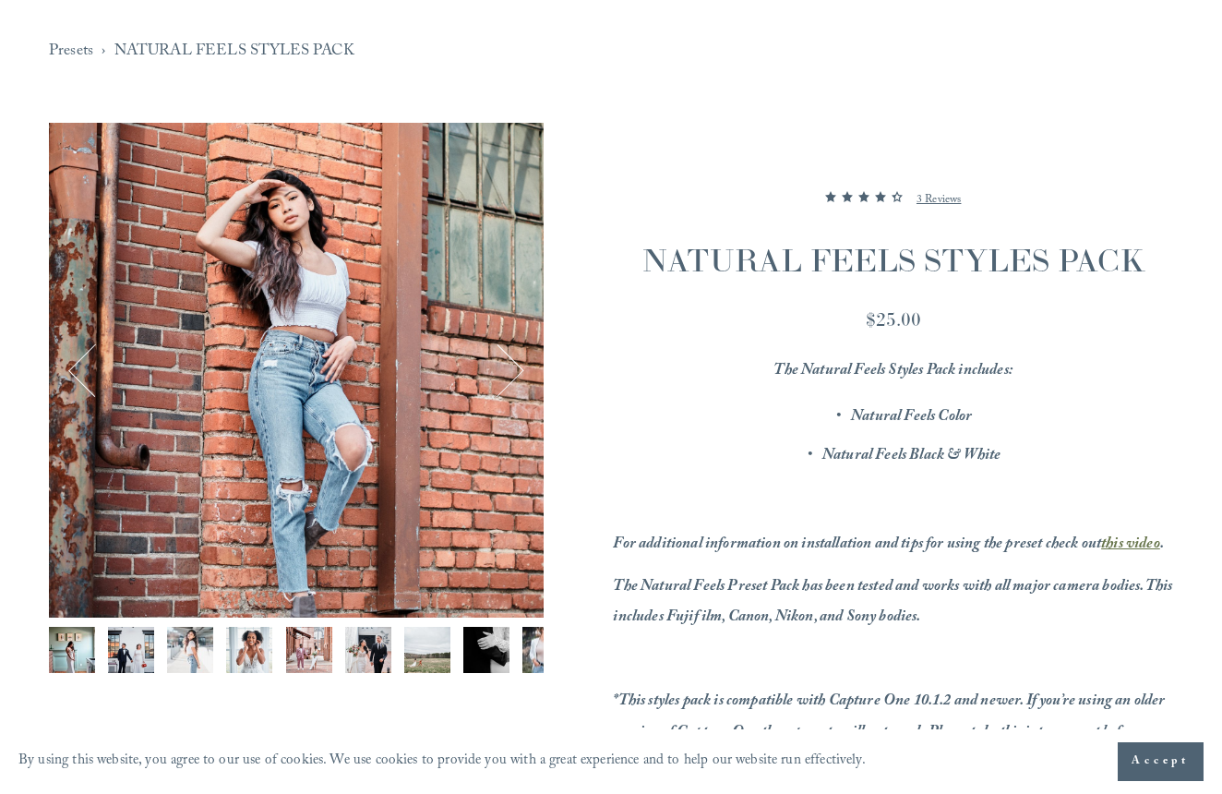
click at [506, 365] on button "Next" at bounding box center [497, 370] width 55 height 55
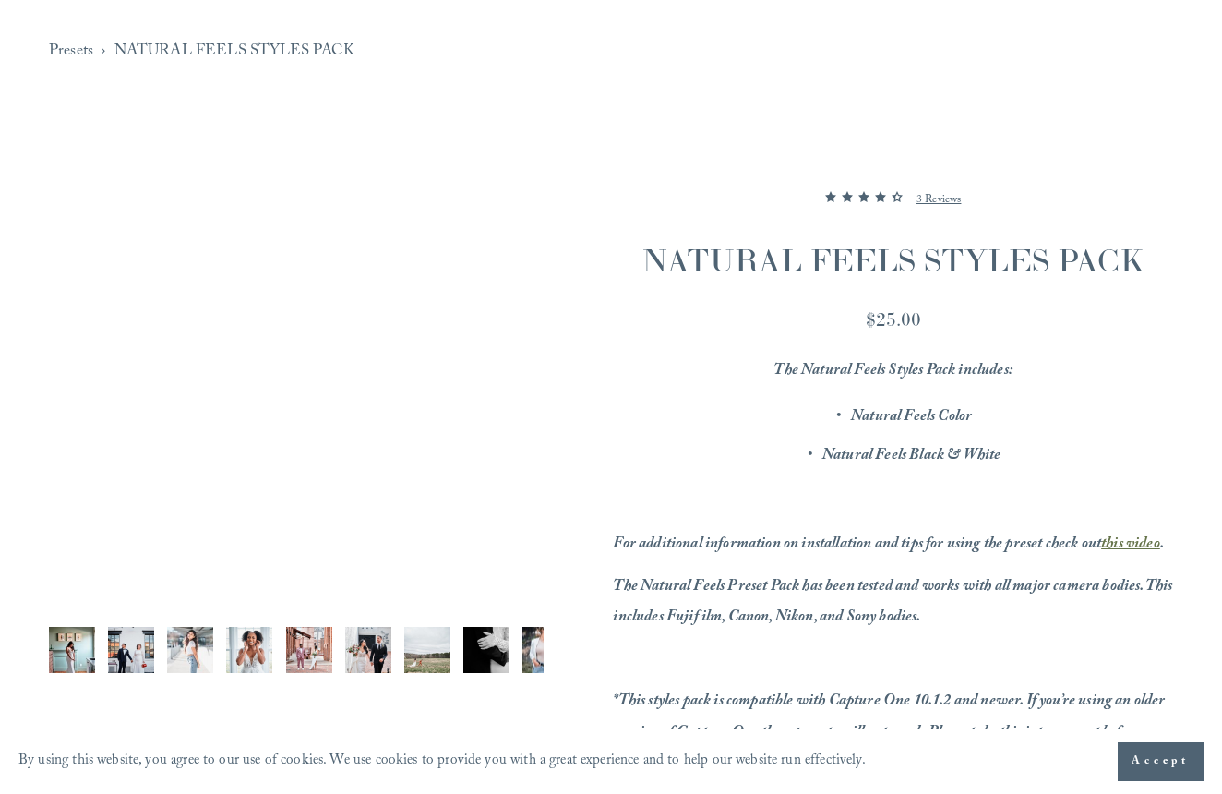
click at [506, 365] on button "Next" at bounding box center [497, 370] width 55 height 55
